Goal: Find specific fact: Find specific fact

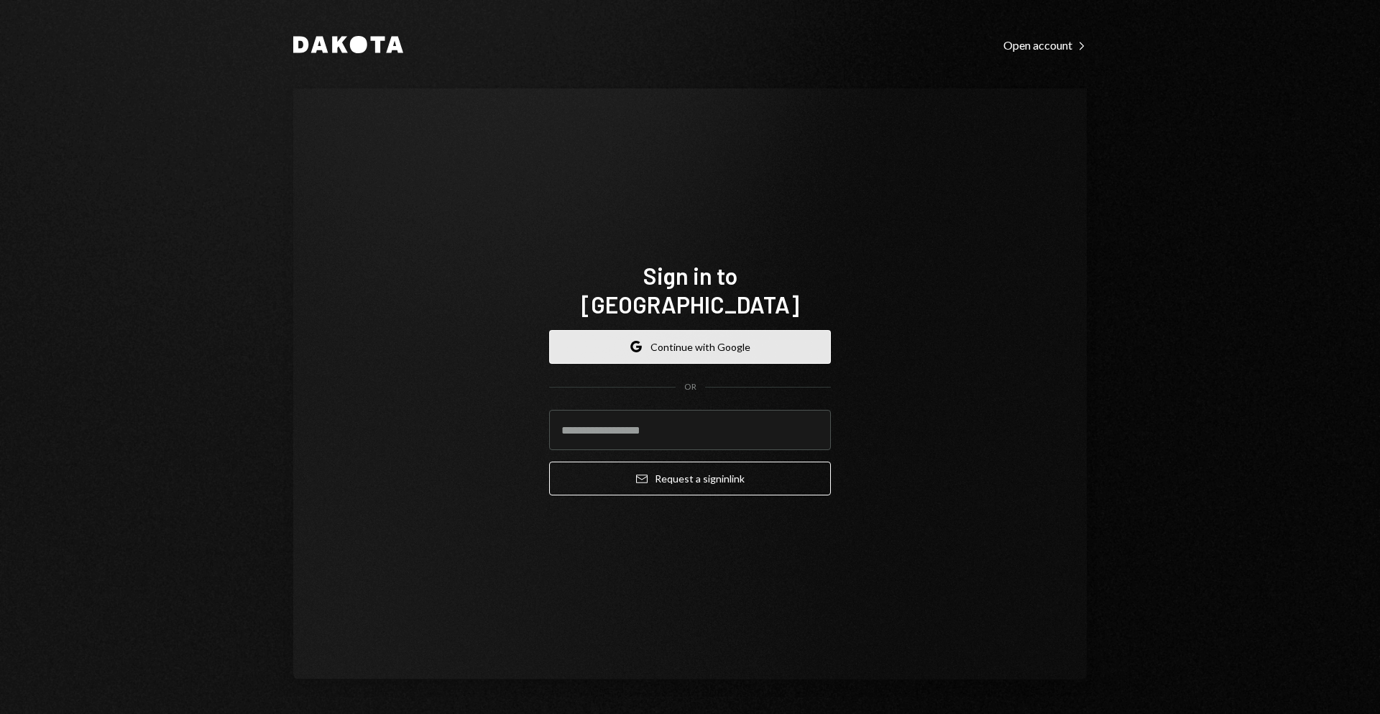
click at [684, 342] on button "Google Continue with Google" at bounding box center [690, 347] width 282 height 34
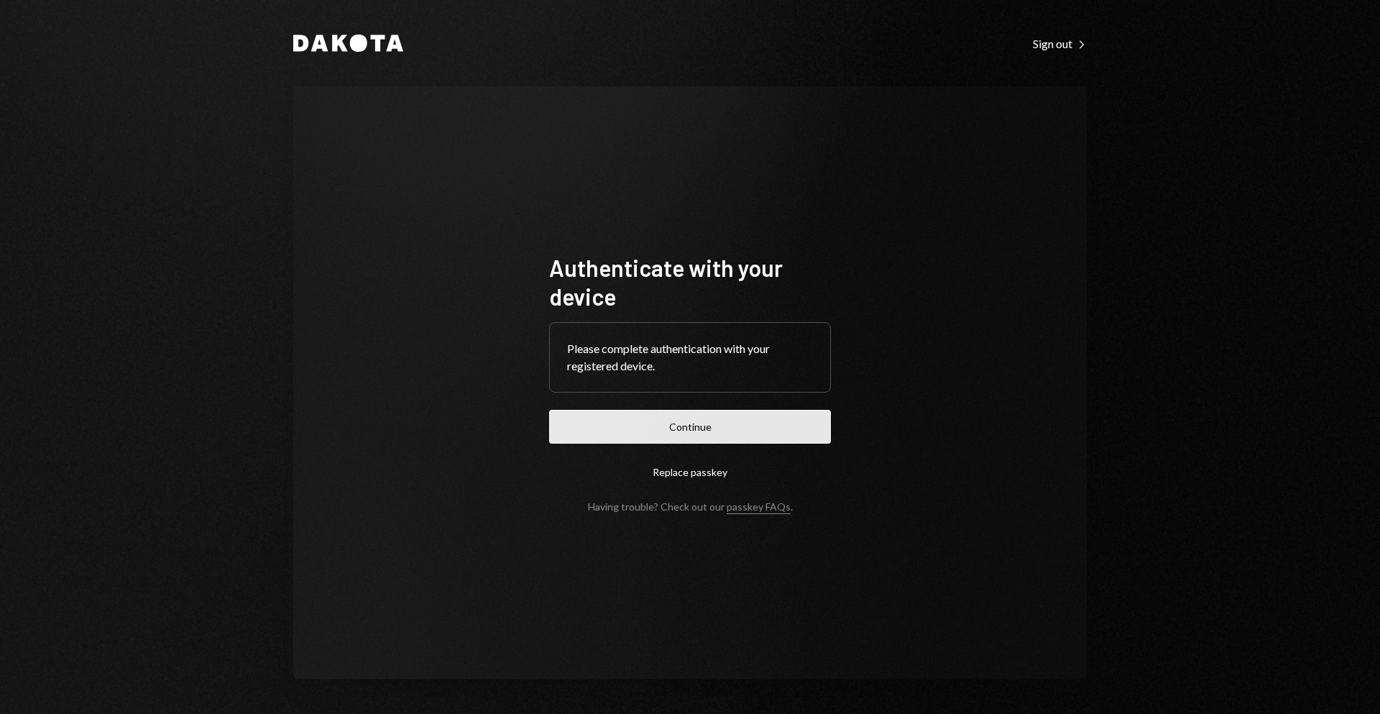
click at [737, 417] on button "Continue" at bounding box center [690, 427] width 282 height 34
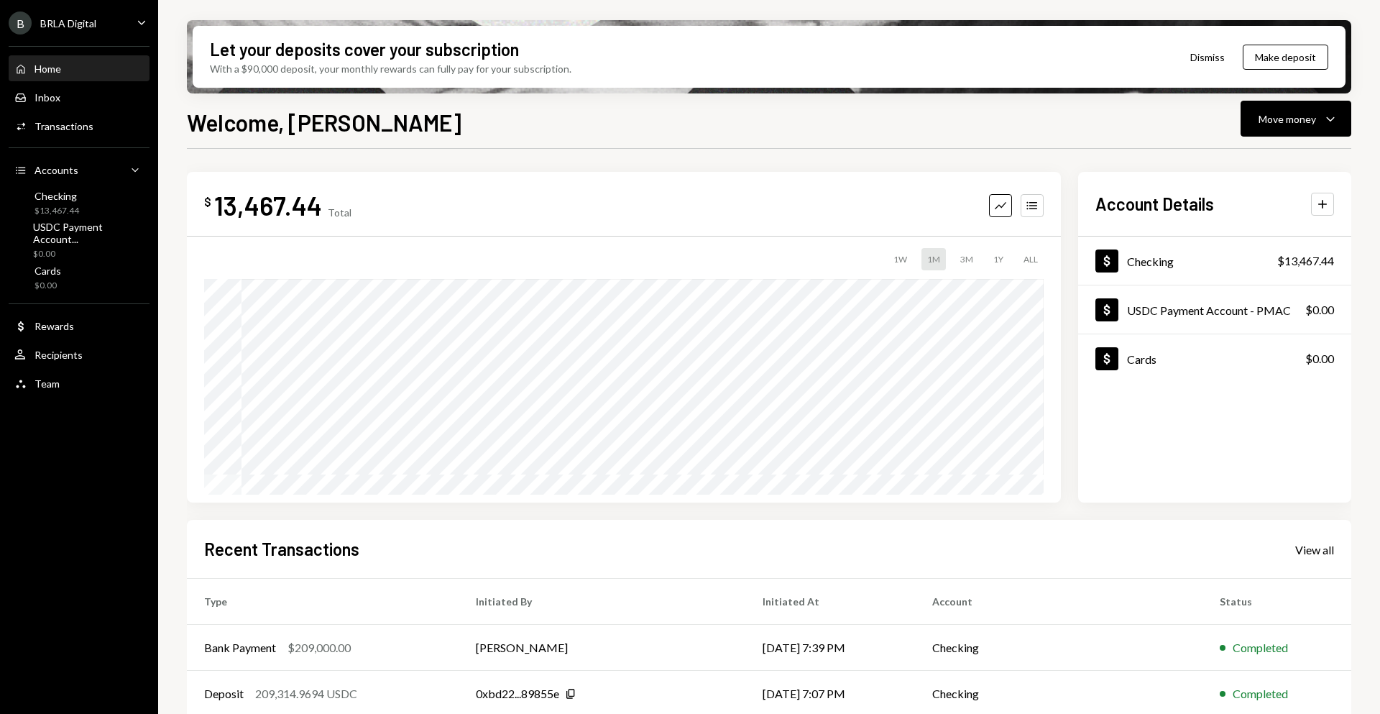
click at [267, 216] on div "13,467.44" at bounding box center [268, 205] width 108 height 32
copy div "13,467.44"
click at [471, 167] on div "$ 13,467.44 Total Graph Accounts 1W 1M 3M 1Y ALL Account Details Plus Dollar Ch…" at bounding box center [769, 516] width 1164 height 734
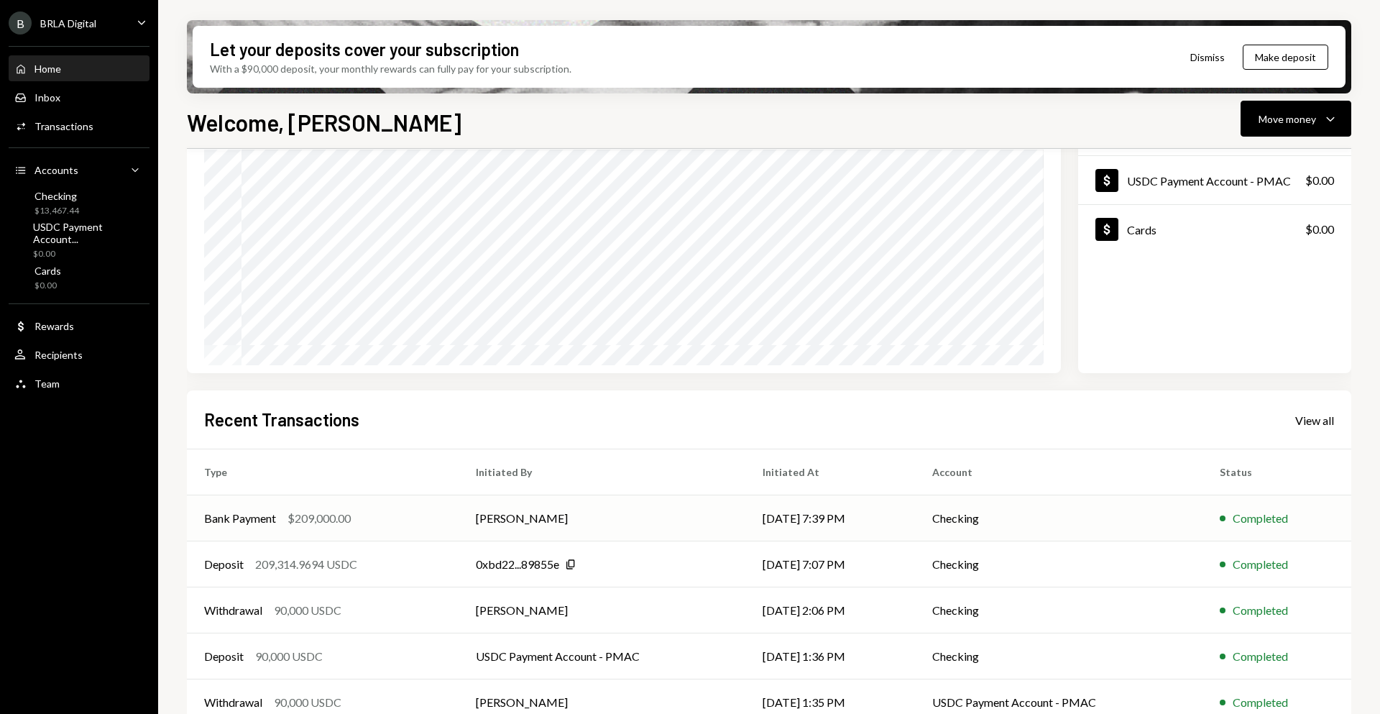
scroll to position [153, 0]
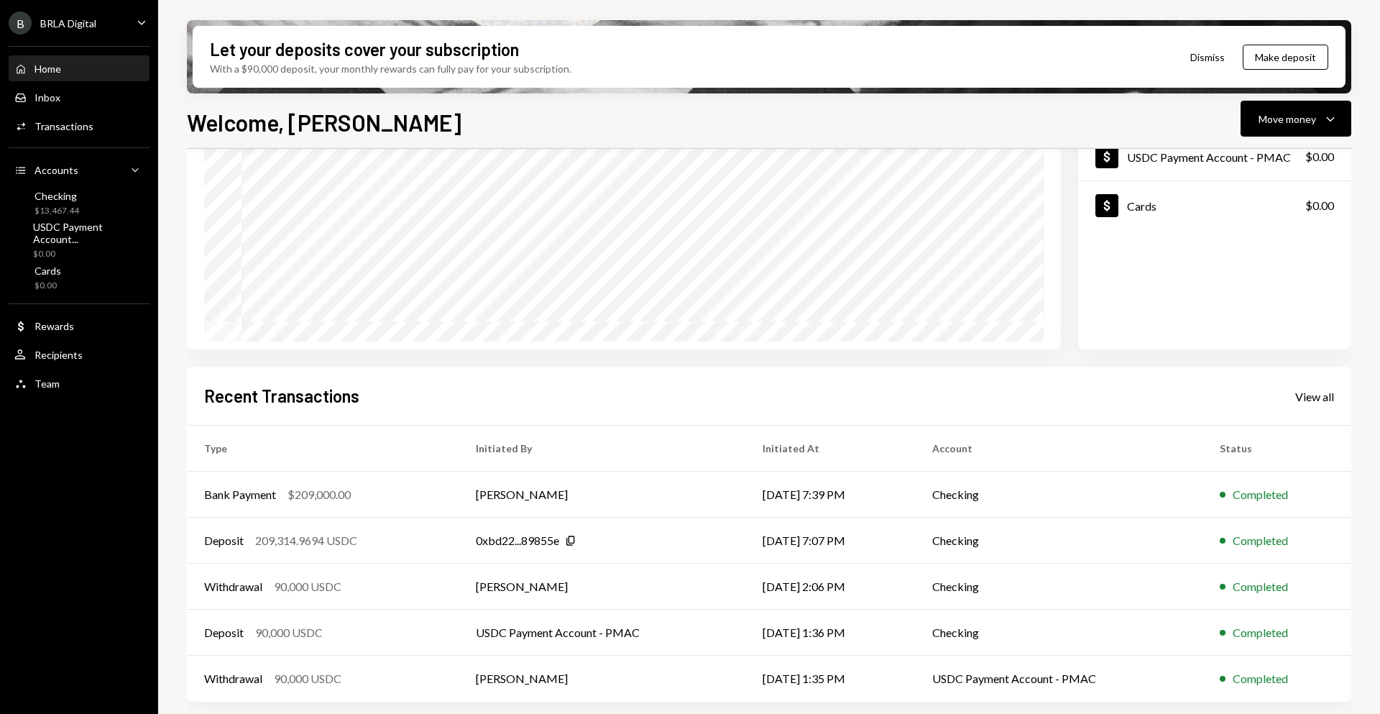
click at [504, 453] on th "Initiated By" at bounding box center [601, 448] width 287 height 46
